Goal: Task Accomplishment & Management: Manage account settings

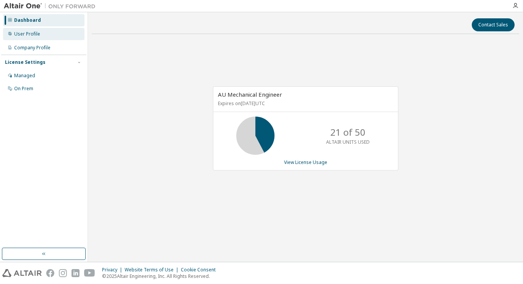
click at [47, 34] on div "User Profile" at bounding box center [43, 34] width 81 height 12
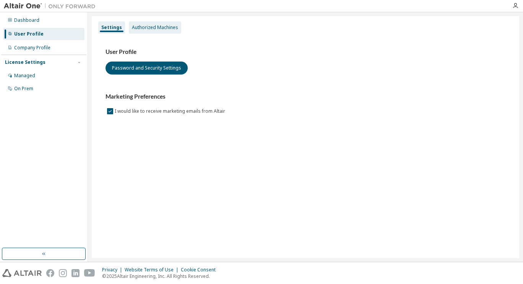
click at [135, 28] on div "Authorized Machines" at bounding box center [155, 27] width 46 height 6
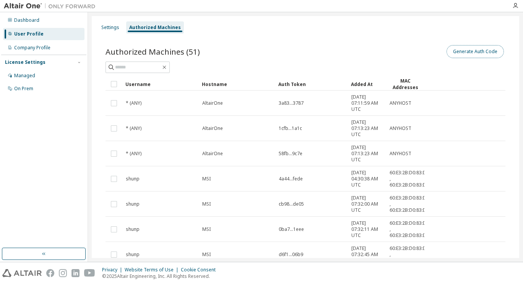
click at [462, 52] on button "Generate Auth Code" at bounding box center [475, 51] width 57 height 13
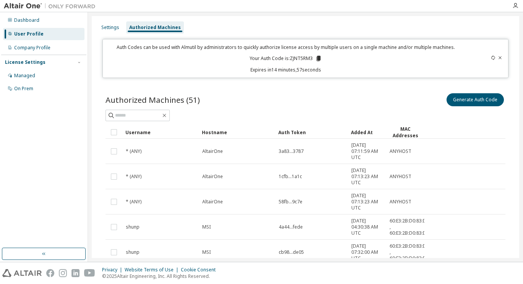
click at [318, 57] on icon at bounding box center [318, 58] width 4 height 5
click at [114, 29] on div "Settings" at bounding box center [110, 27] width 18 height 6
